Goal: Task Accomplishment & Management: Use online tool/utility

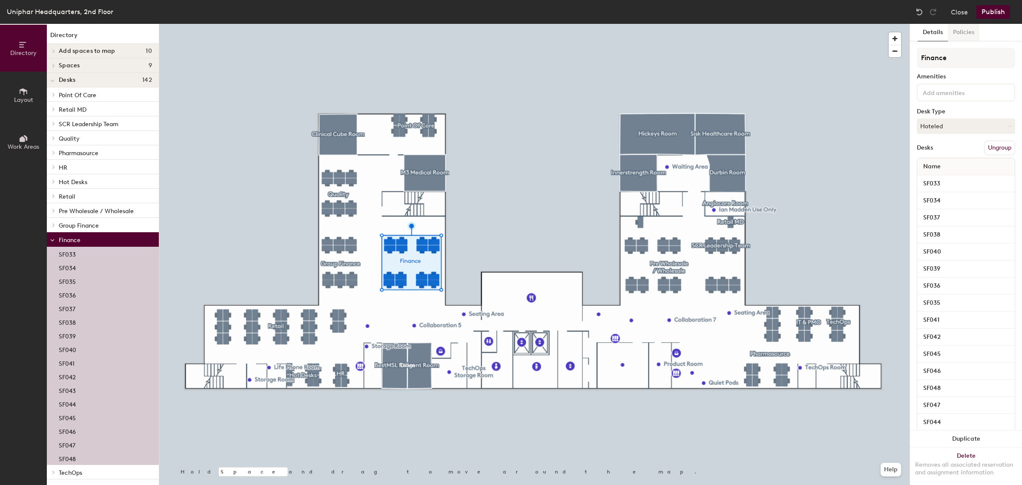
click at [963, 34] on button "Policies" at bounding box center [964, 32] width 32 height 17
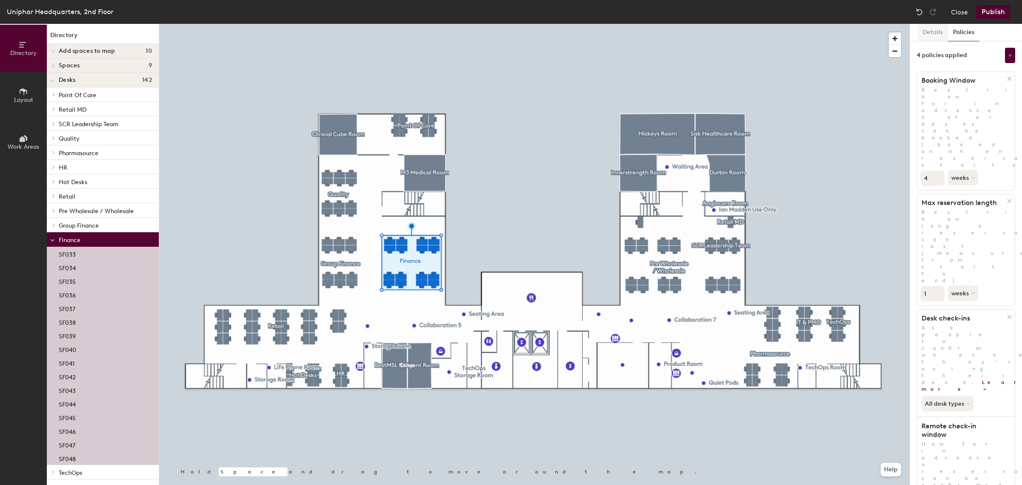
click at [935, 35] on button "Details" at bounding box center [933, 32] width 30 height 17
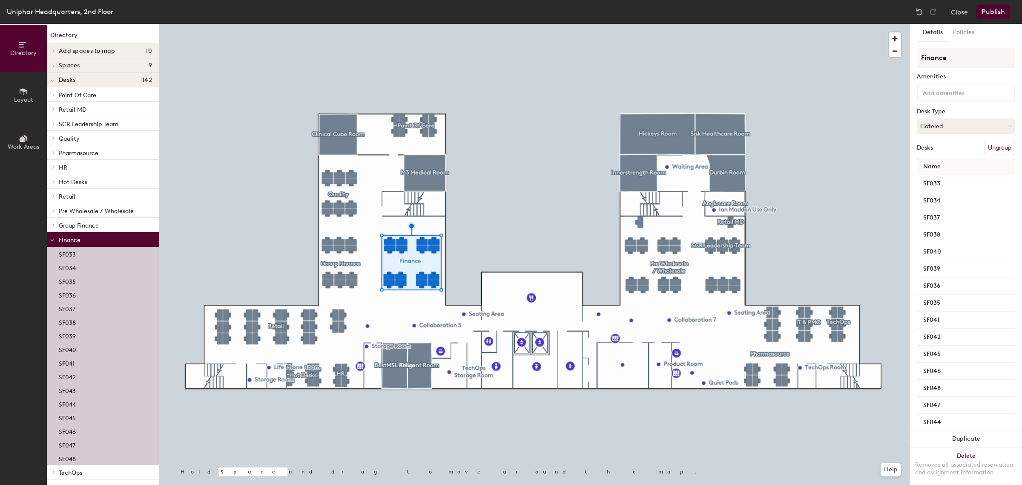
click at [53, 241] on icon at bounding box center [52, 240] width 4 height 3
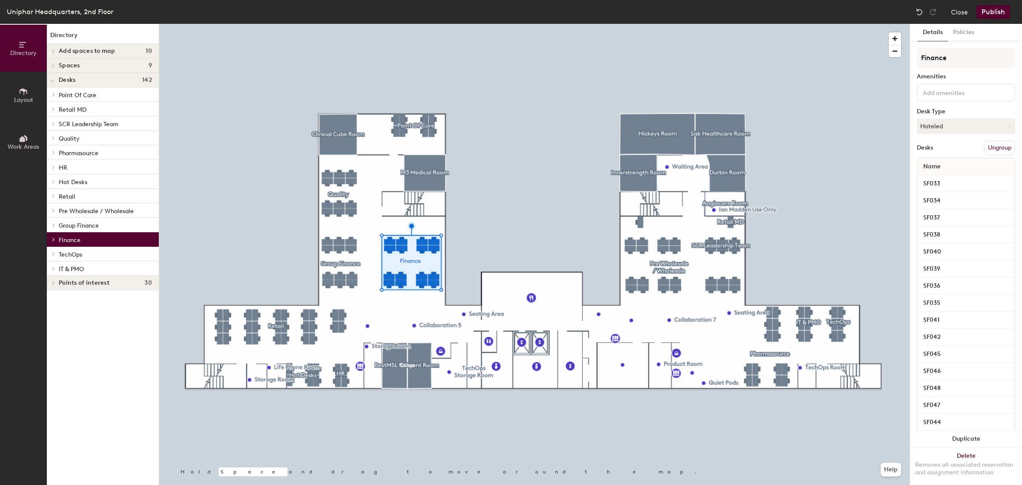
click at [53, 241] on div at bounding box center [52, 239] width 11 height 14
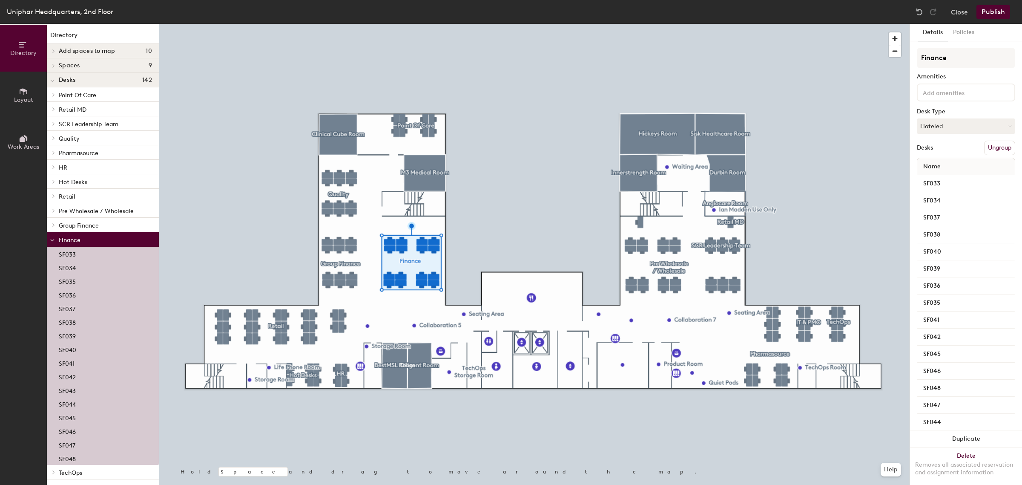
click at [52, 241] on icon at bounding box center [52, 240] width 4 height 3
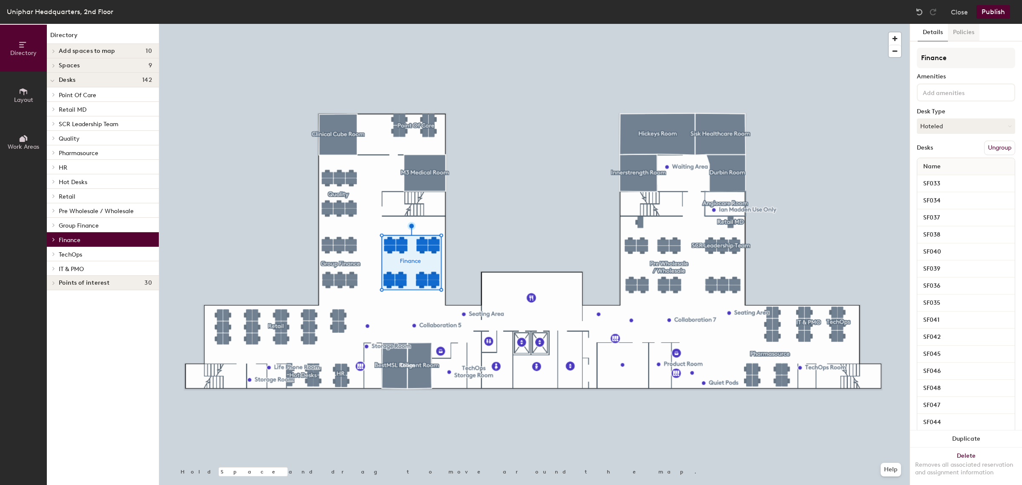
click at [972, 32] on button "Policies" at bounding box center [964, 32] width 32 height 17
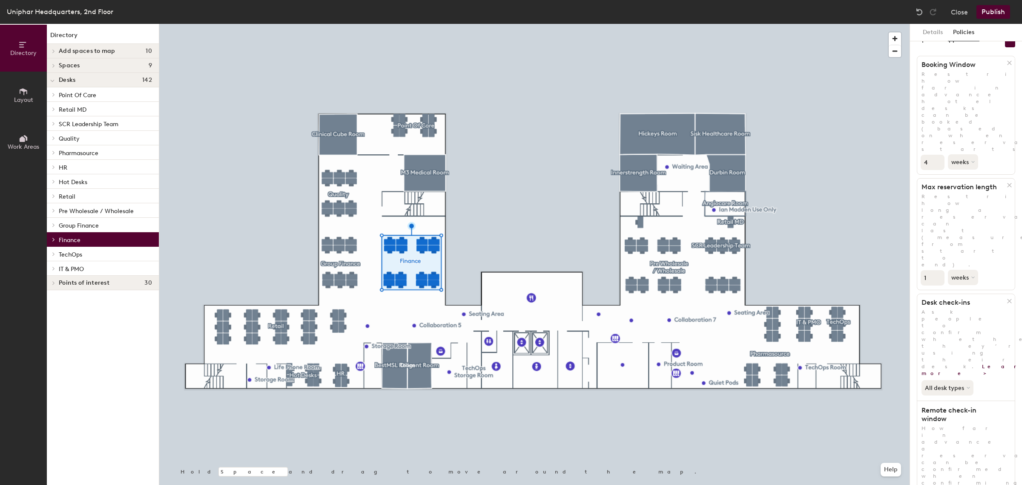
scroll to position [19, 0]
click at [957, 12] on button "Close" at bounding box center [959, 12] width 17 height 14
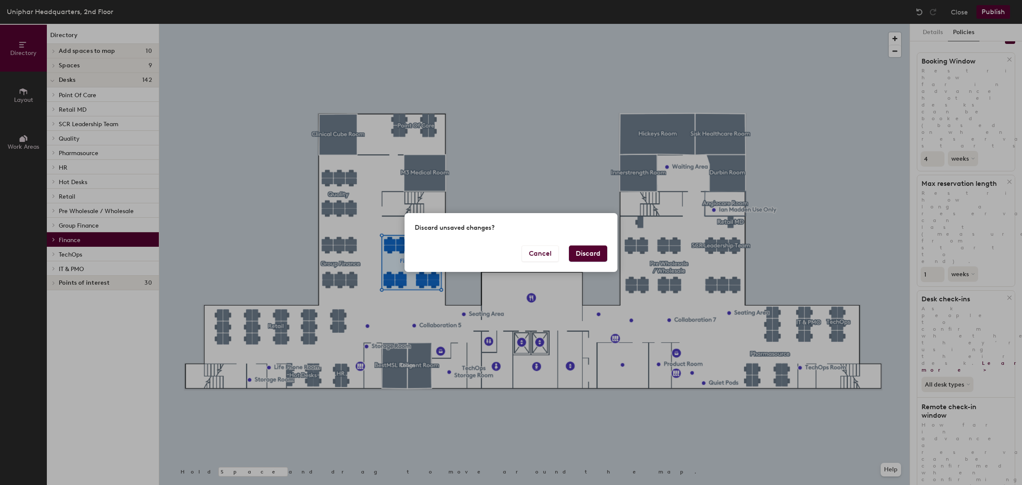
click at [580, 256] on button "Discard" at bounding box center [588, 253] width 38 height 16
